Goal: Task Accomplishment & Management: Manage account settings

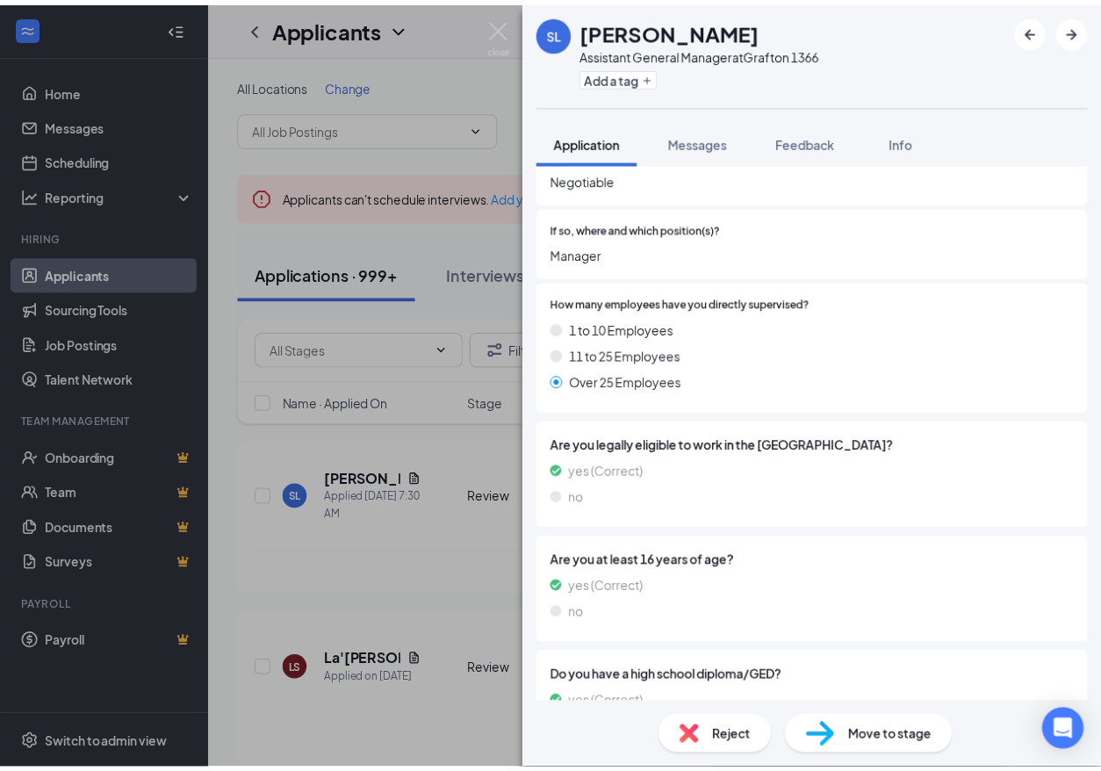
scroll to position [1267, 0]
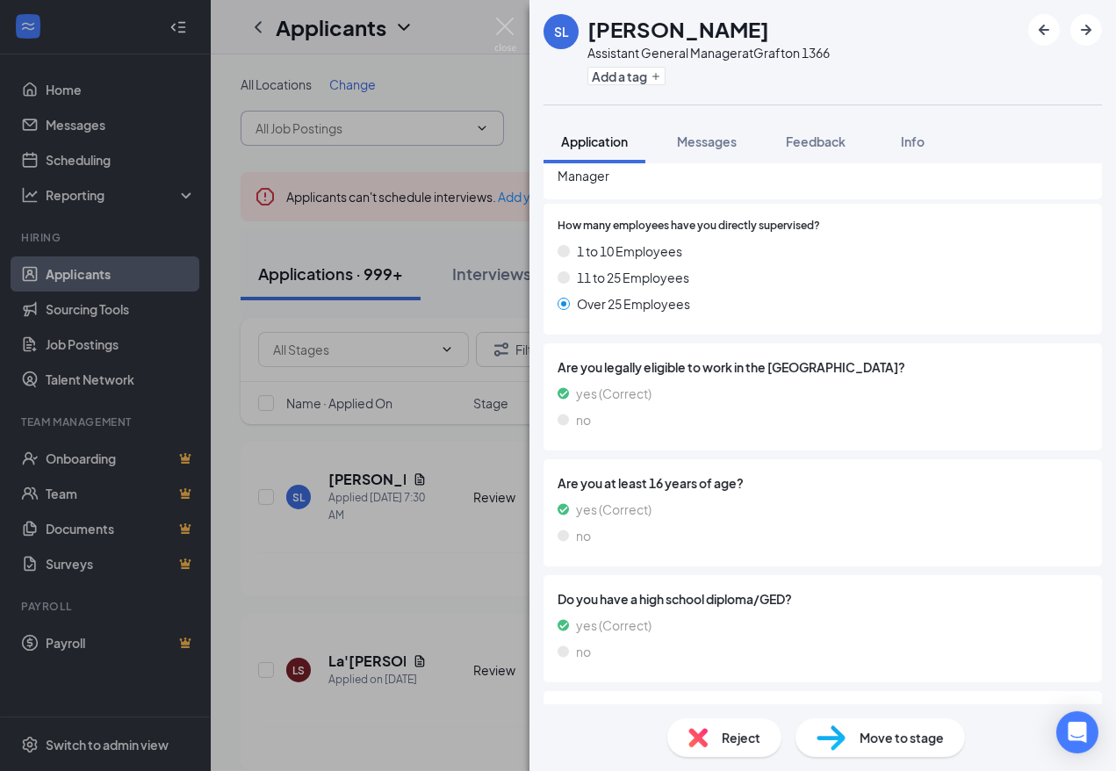
drag, startPoint x: 428, startPoint y: 261, endPoint x: 386, endPoint y: 126, distance: 140.8
click at [428, 261] on div "SL [PERSON_NAME] Assistant General Manager at [GEOGRAPHIC_DATA] 1366 Add a tag …" at bounding box center [558, 385] width 1116 height 771
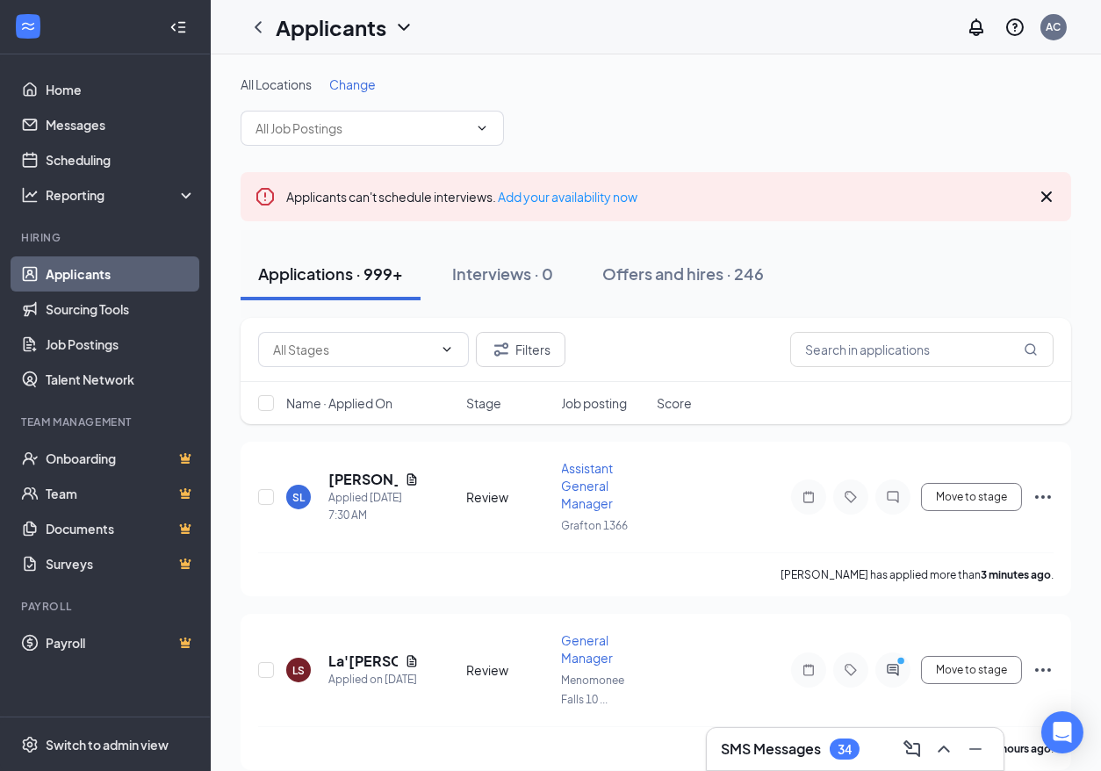
click at [358, 82] on span "Change" at bounding box center [352, 84] width 47 height 16
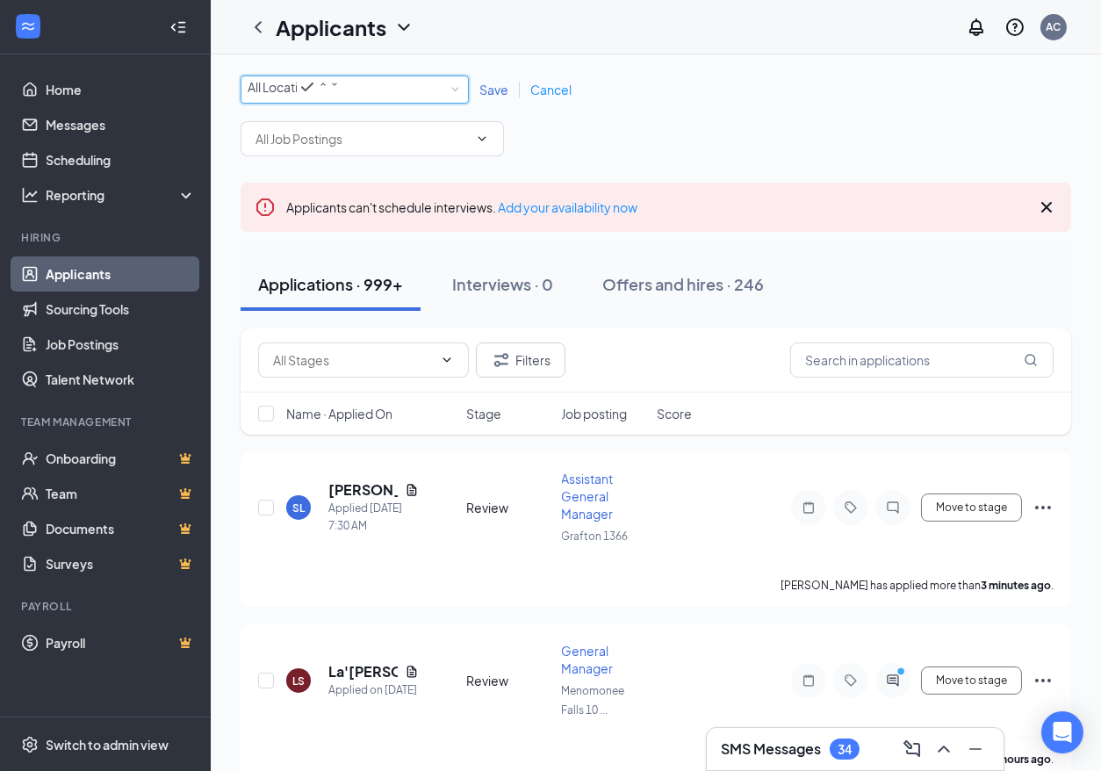
click at [340, 96] on div "All Locations" at bounding box center [294, 86] width 92 height 21
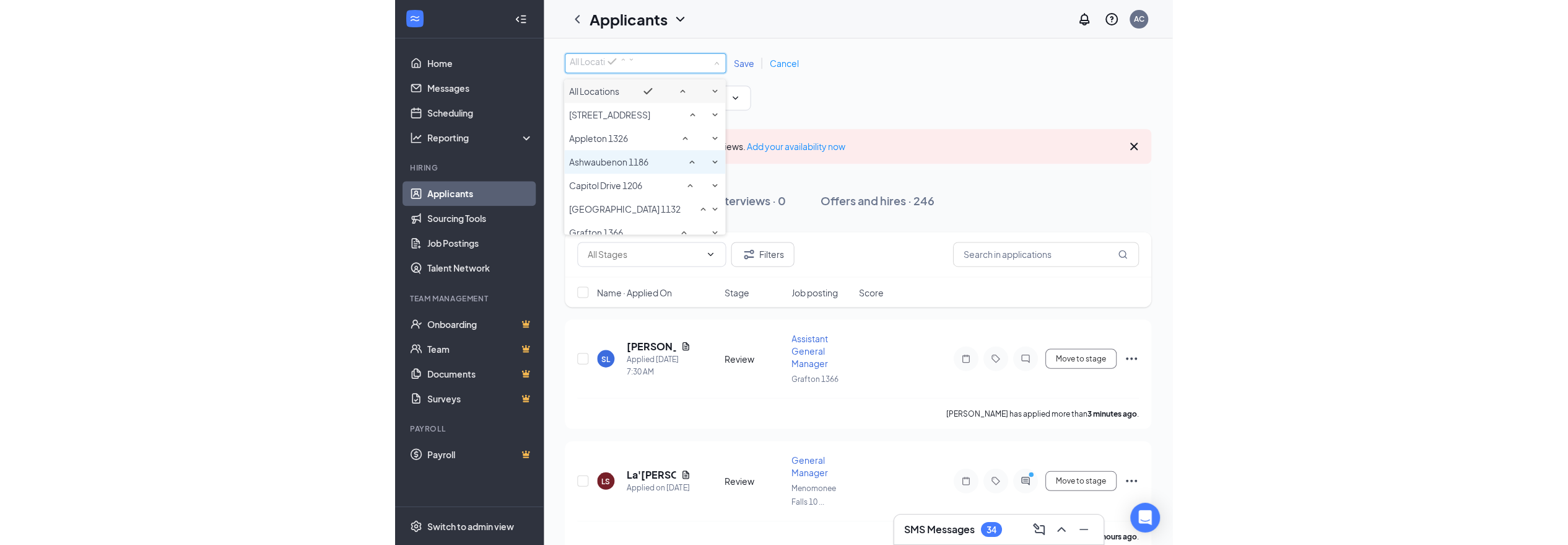
scroll to position [68, 0]
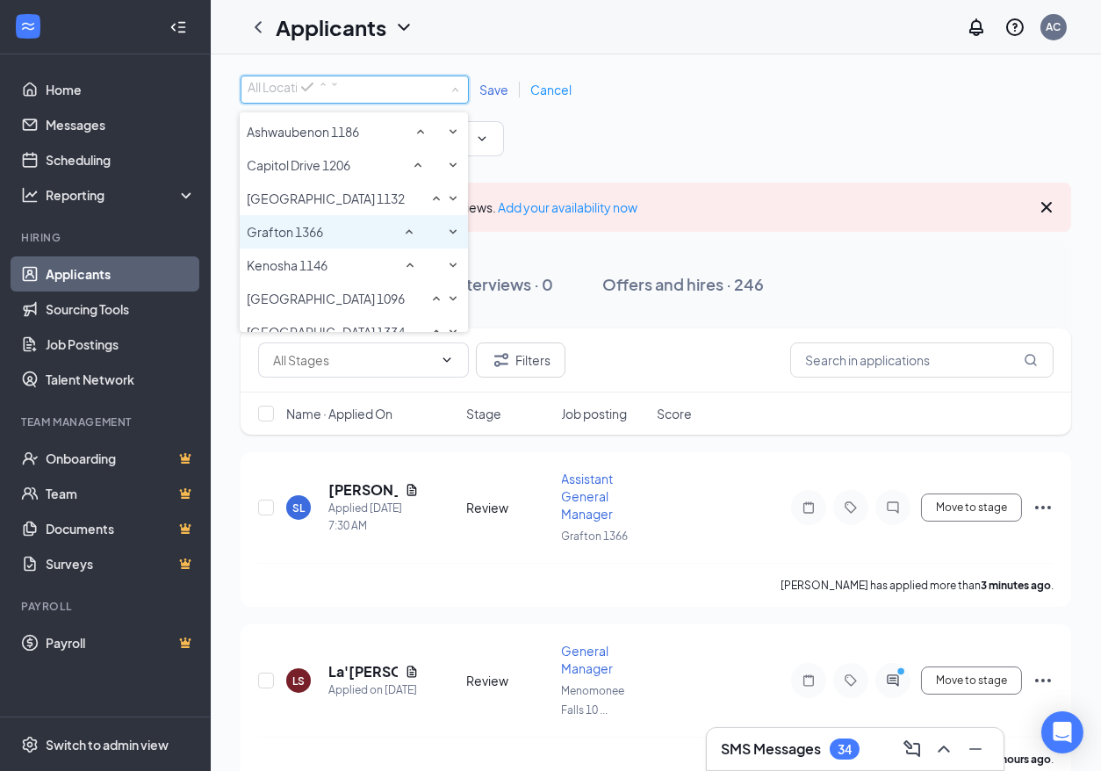
click at [323, 240] on span "Grafton 1366" at bounding box center [285, 232] width 76 height 16
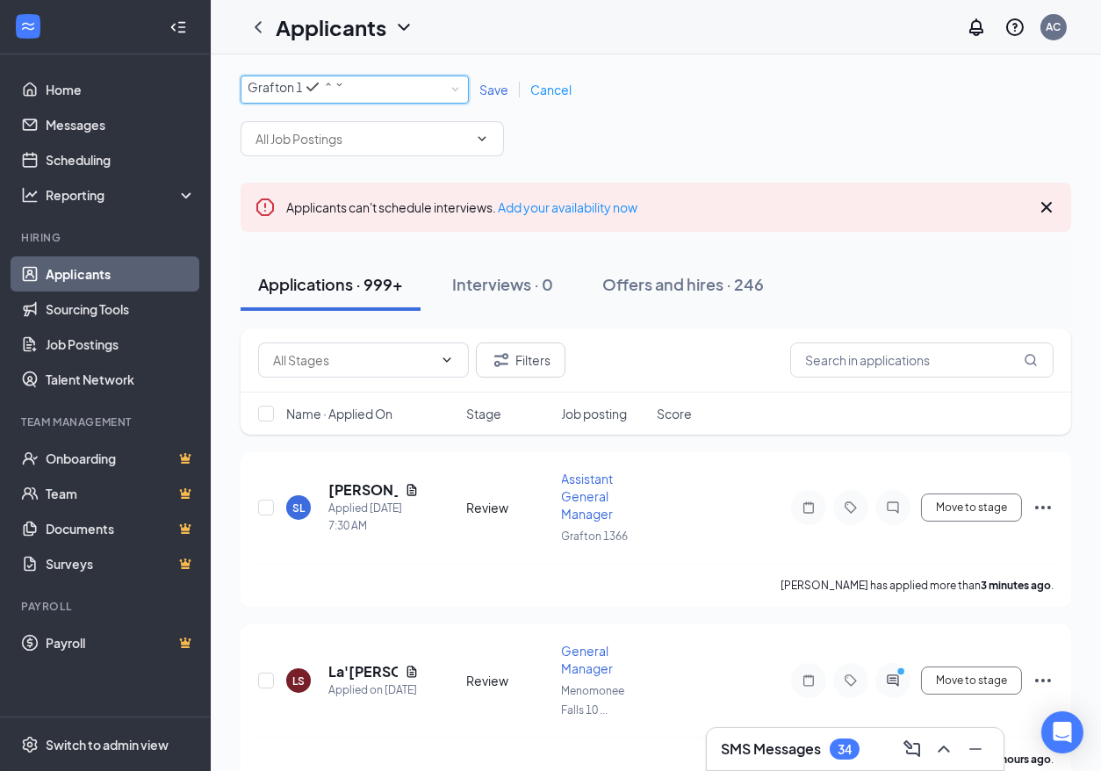
click at [482, 97] on span "Save" at bounding box center [493, 90] width 29 height 16
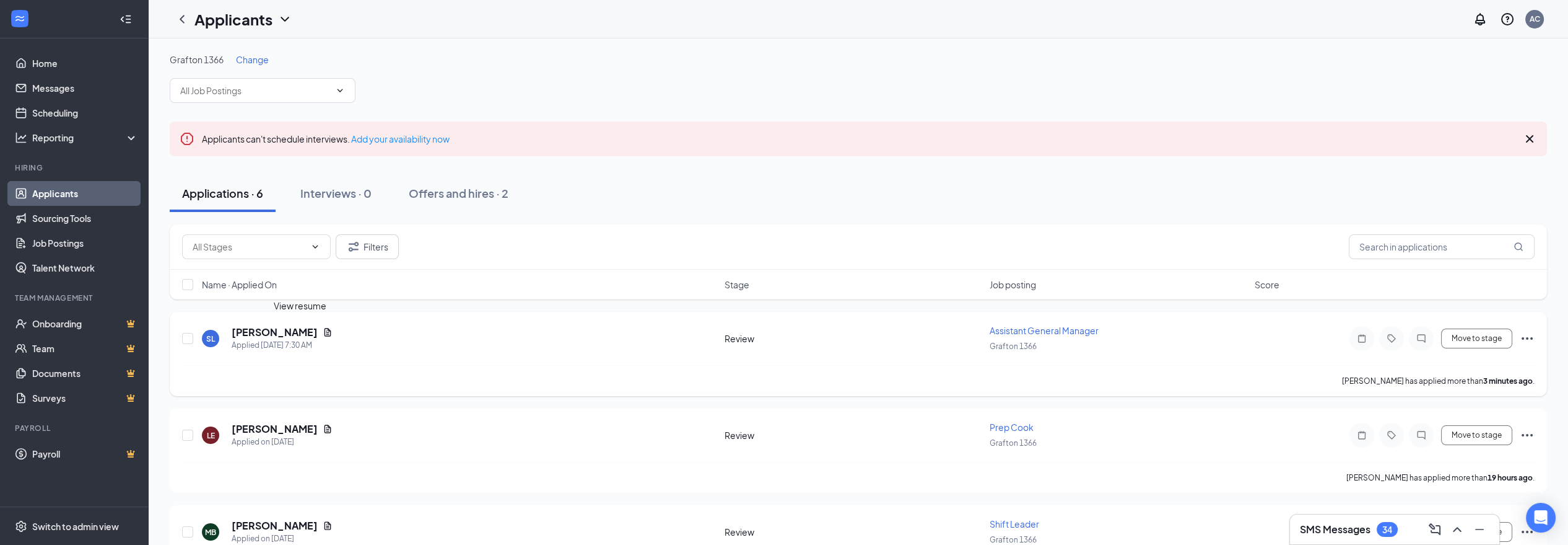
click at [322, 332] on icon "Document" at bounding box center [327, 332] width 10 height 10
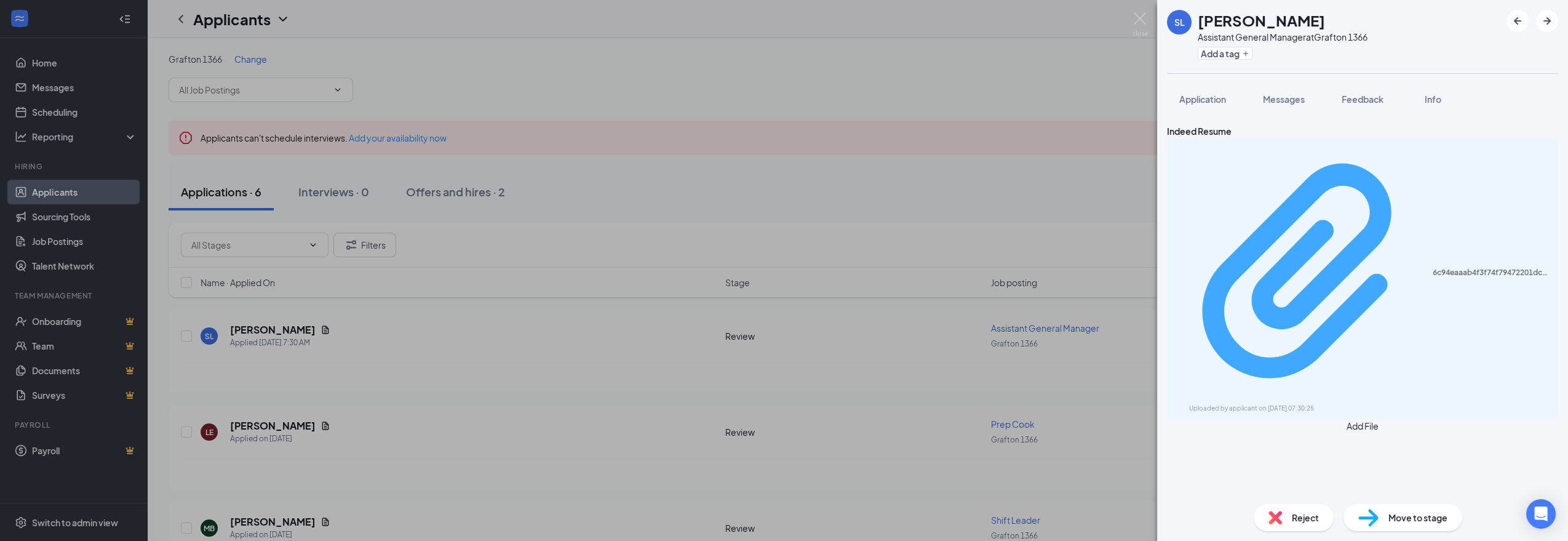
click at [782, 404] on div "Uploaded by applicant on [DATE] 07:30:25" at bounding box center [1281, 409] width 184 height 10
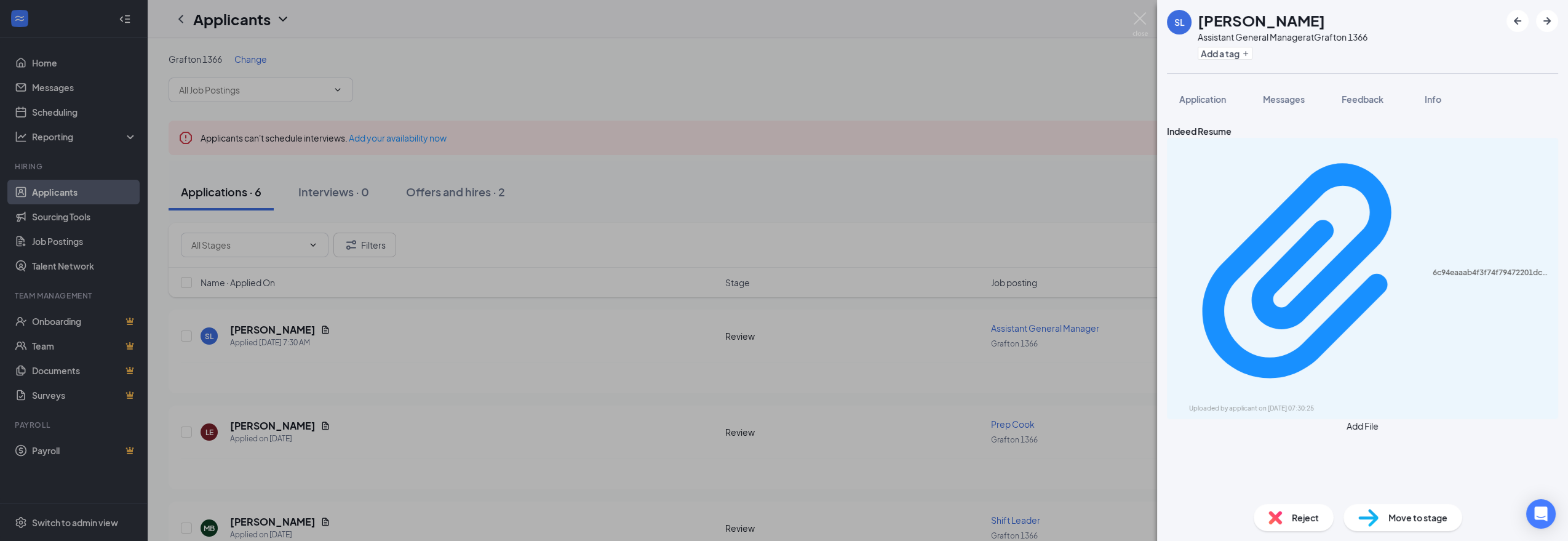
click at [519, 320] on div "SL [PERSON_NAME] Assistant General Manager at [GEOGRAPHIC_DATA] 1366 Add a tag …" at bounding box center [784, 270] width 1568 height 541
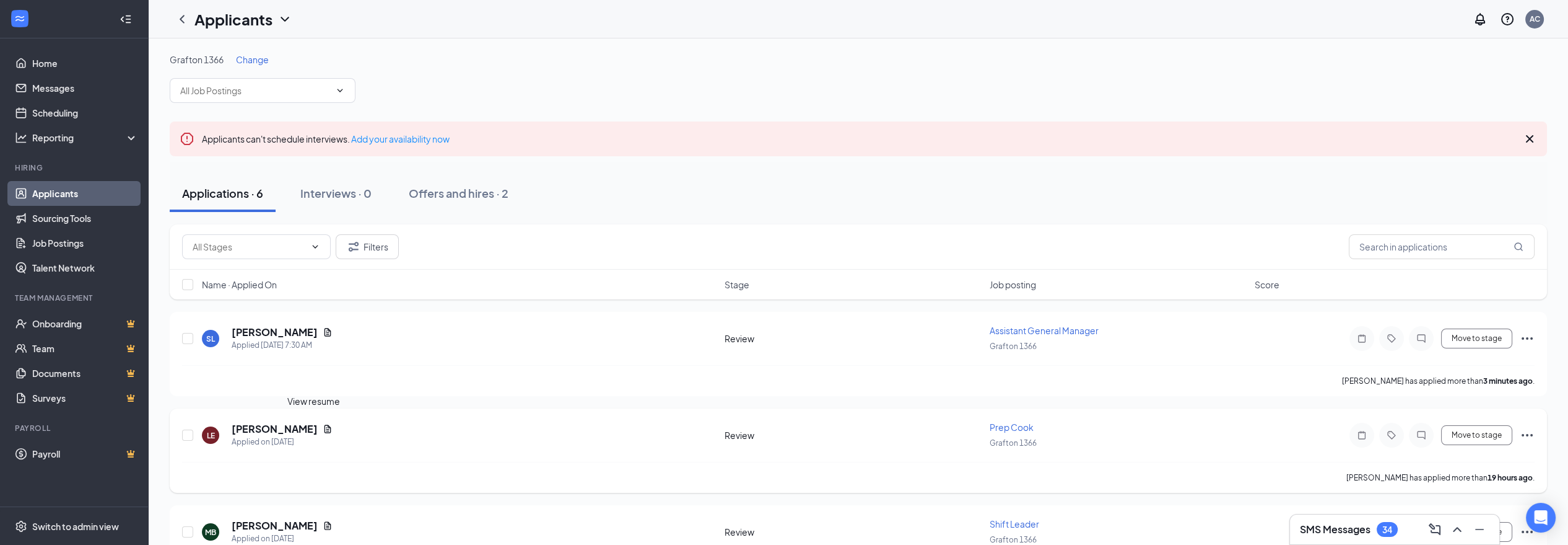
click at [322, 426] on icon "Document" at bounding box center [327, 429] width 10 height 10
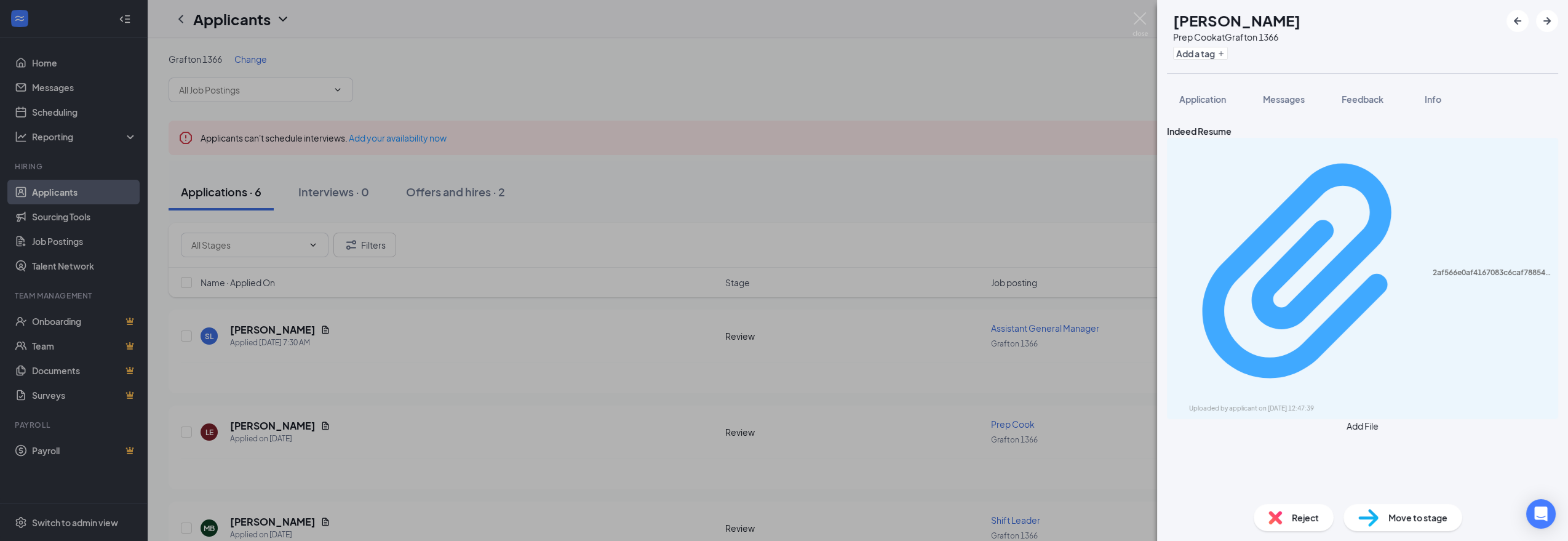
click at [782, 404] on div "Uploaded by applicant on [DATE] 12:47:39" at bounding box center [1281, 409] width 184 height 10
